Goal: Use online tool/utility: Utilize a website feature to perform a specific function

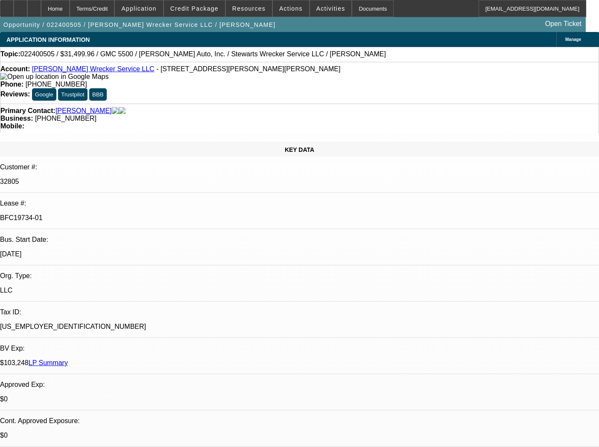
select select "0.1"
select select "2"
select select "0.1"
select select "4"
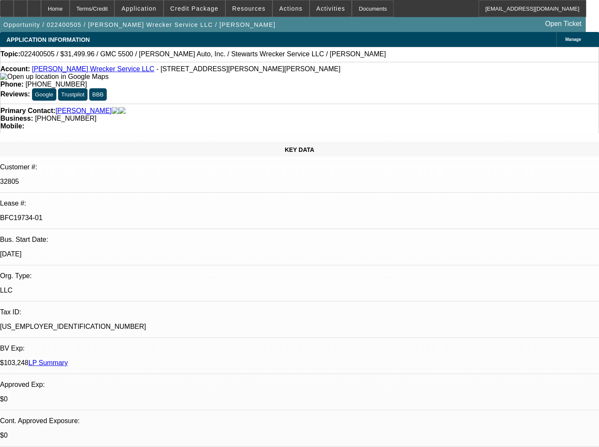
select select "0.1"
select select "2"
select select "0.1"
select select "4"
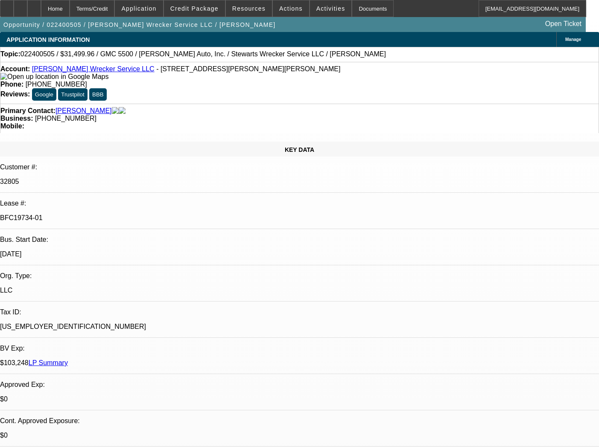
select select "0.1"
select select "2"
select select "0.1"
select select "4"
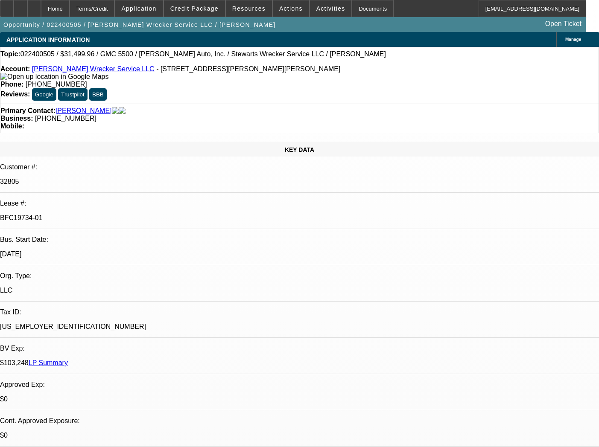
select select "0.1"
select select "2"
select select "0.1"
select select "4"
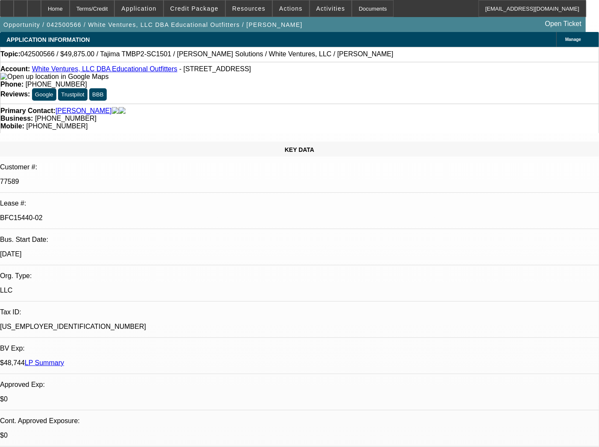
select select "0"
select select "2"
select select "0.1"
select select "4"
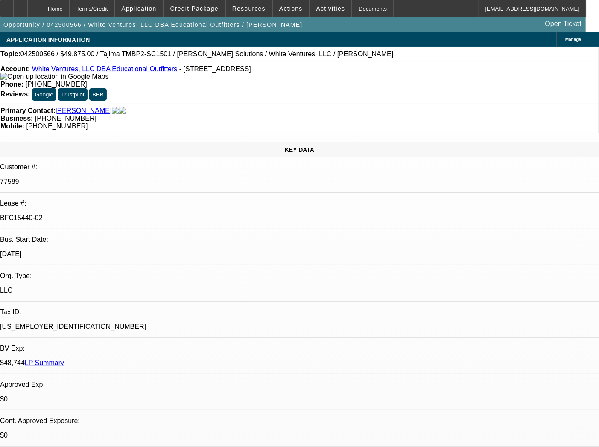
select select "0"
select select "2"
select select "0.1"
select select "4"
